Goal: Communication & Community: Answer question/provide support

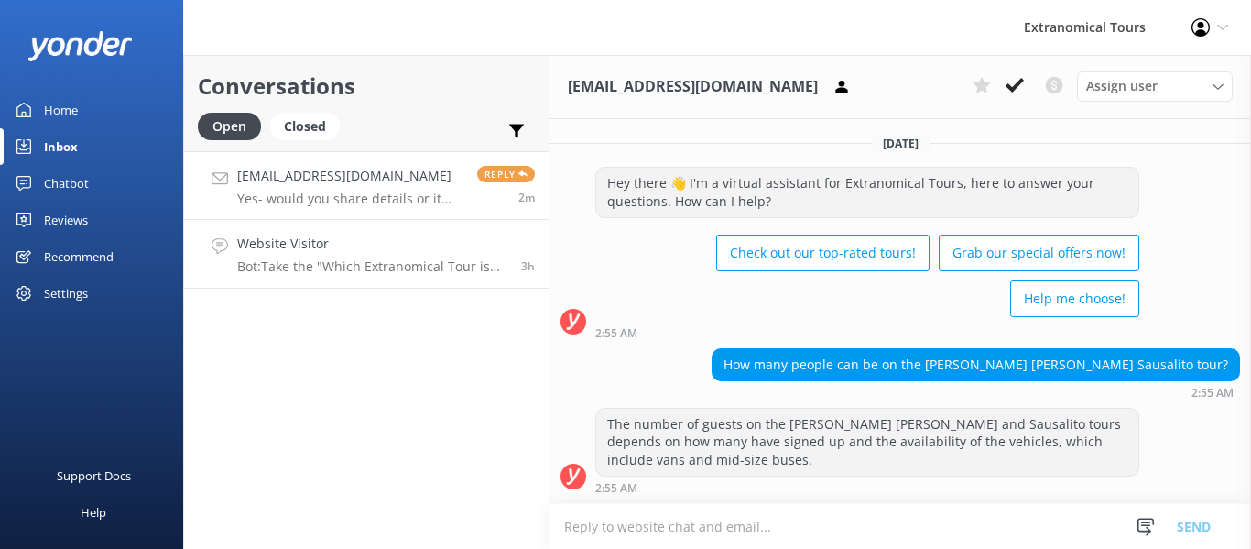
scroll to position [1342, 0]
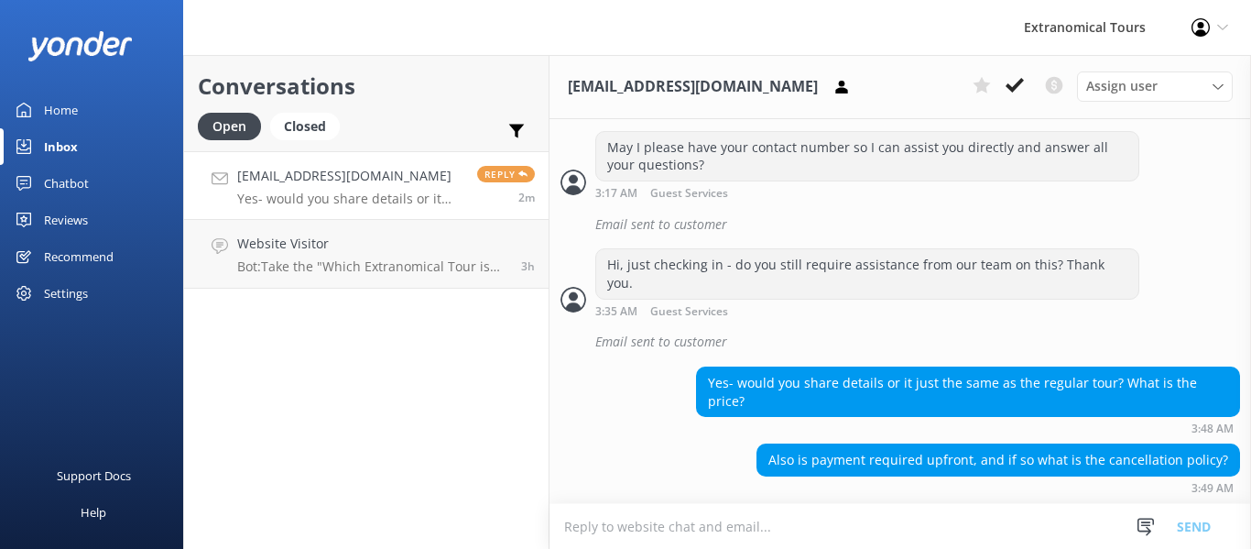
click at [364, 201] on p "Yes- would you share details or it just the same as the regular tour? What is t…" at bounding box center [350, 198] width 226 height 16
click at [388, 243] on h4 "Website Visitor" at bounding box center [372, 244] width 270 height 20
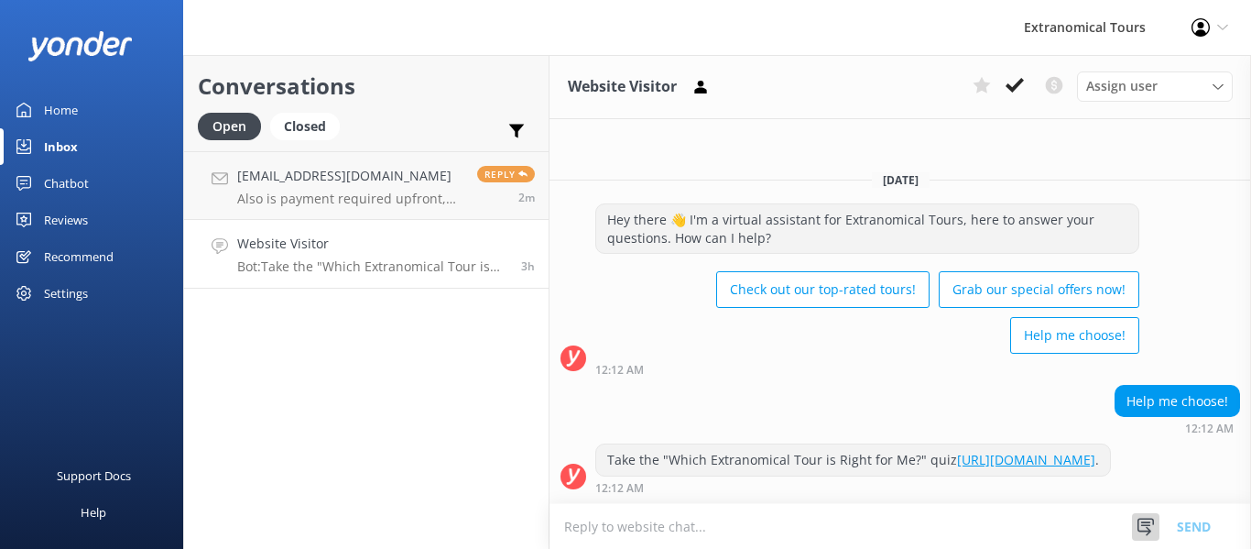
click at [1146, 525] on use at bounding box center [1145, 525] width 16 height 17
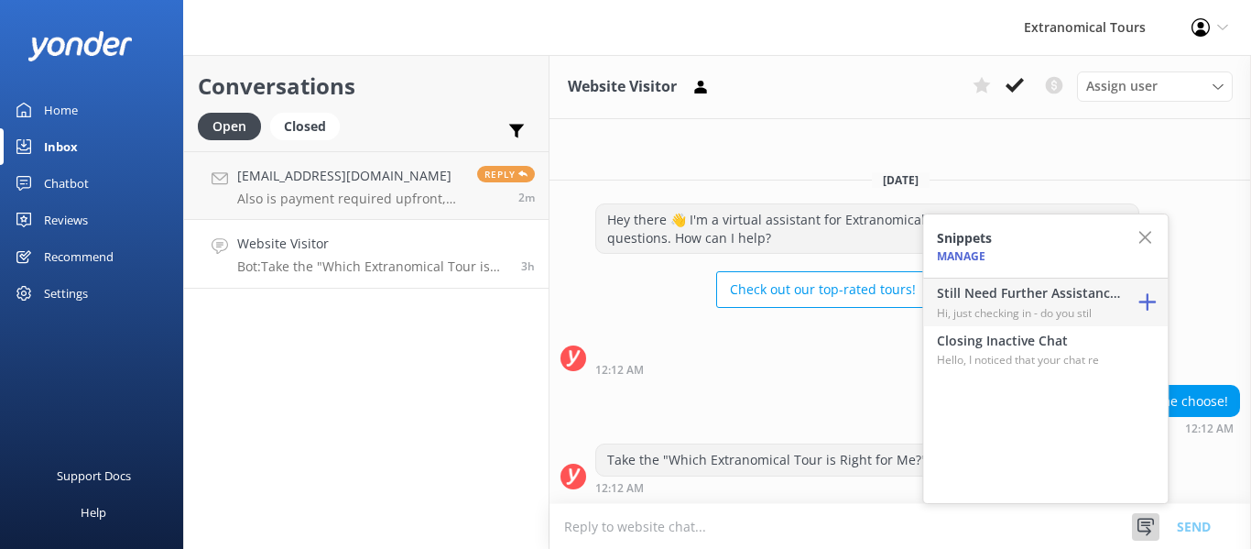
click at [994, 304] on p "Hi, just checking in - do you stil" at bounding box center [1028, 312] width 183 height 17
type textarea "Hi, just checking in - do you still require assistance from our team on this? T…"
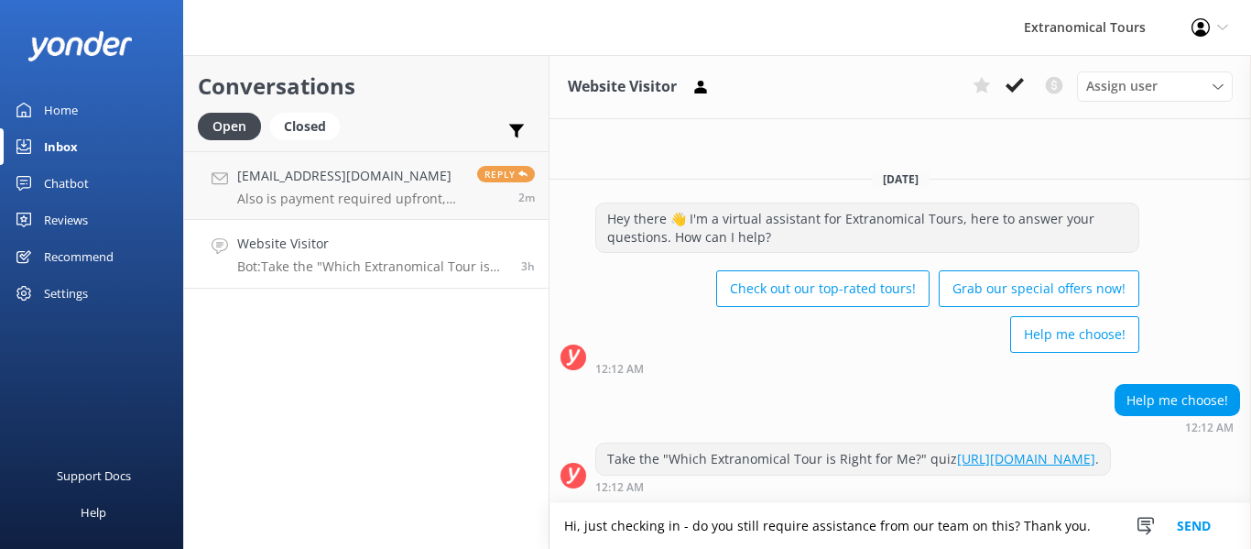
click at [1176, 527] on button "Send" at bounding box center [1193, 526] width 69 height 46
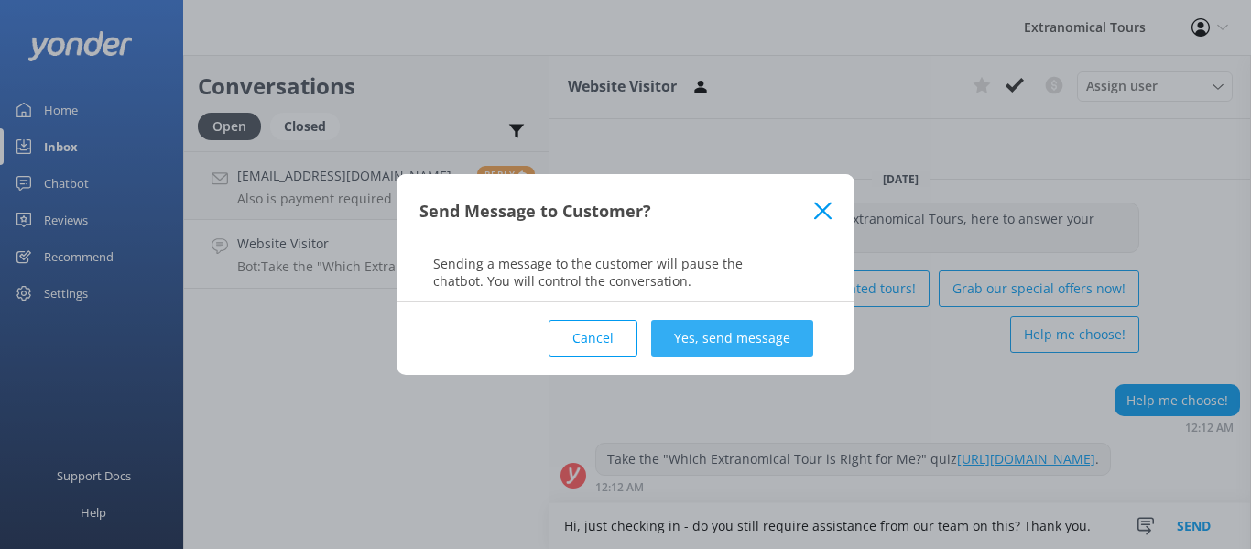
click at [714, 342] on button "Yes, send message" at bounding box center [732, 338] width 162 height 37
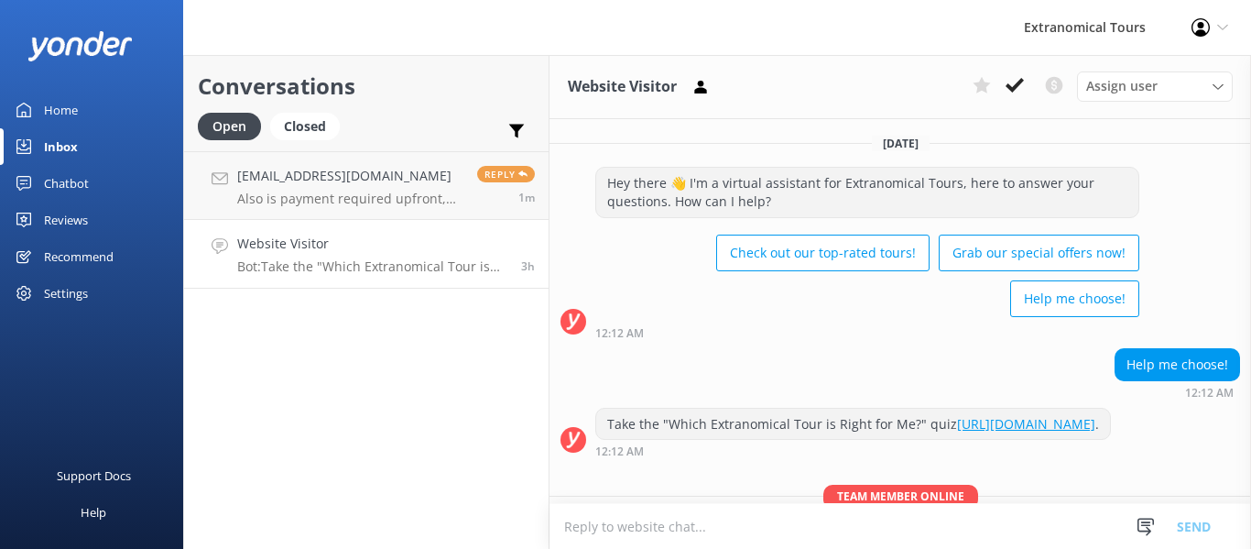
scroll to position [101, 0]
